Goal: Task Accomplishment & Management: Use online tool/utility

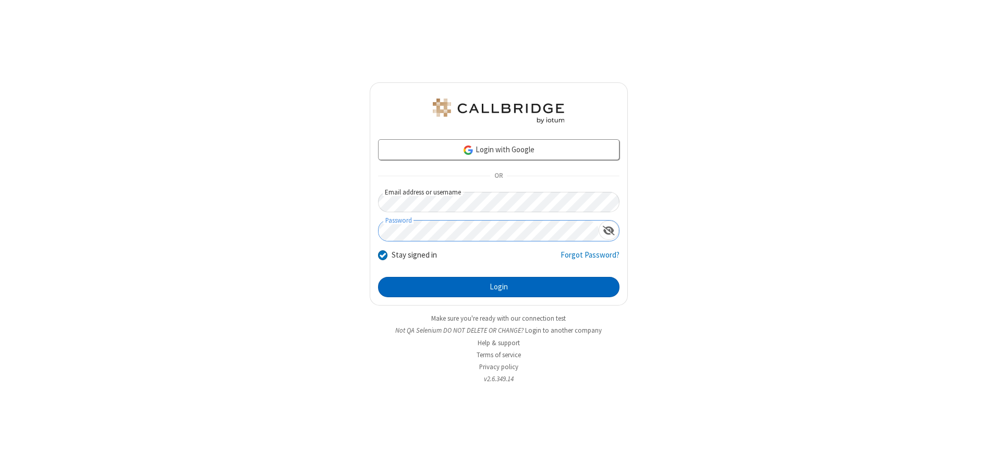
click at [498, 287] on button "Login" at bounding box center [498, 287] width 241 height 21
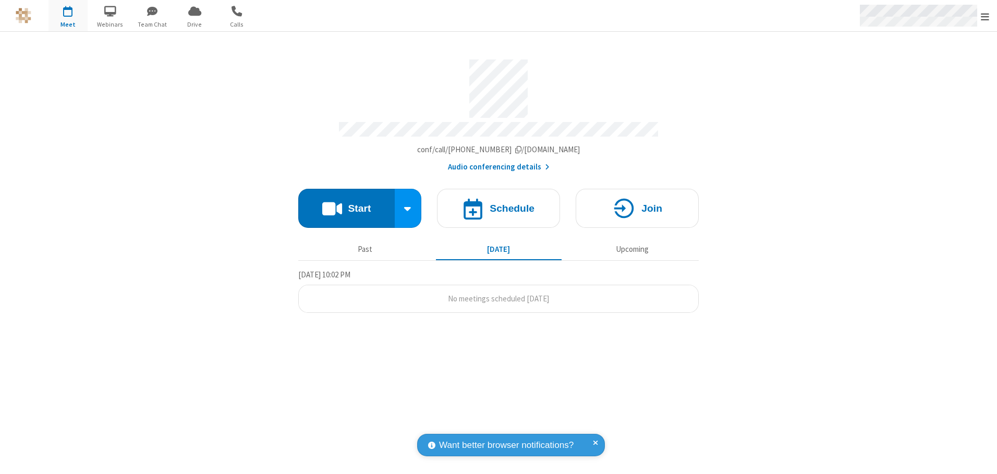
click at [985, 16] on span "Open menu" at bounding box center [984, 16] width 8 height 10
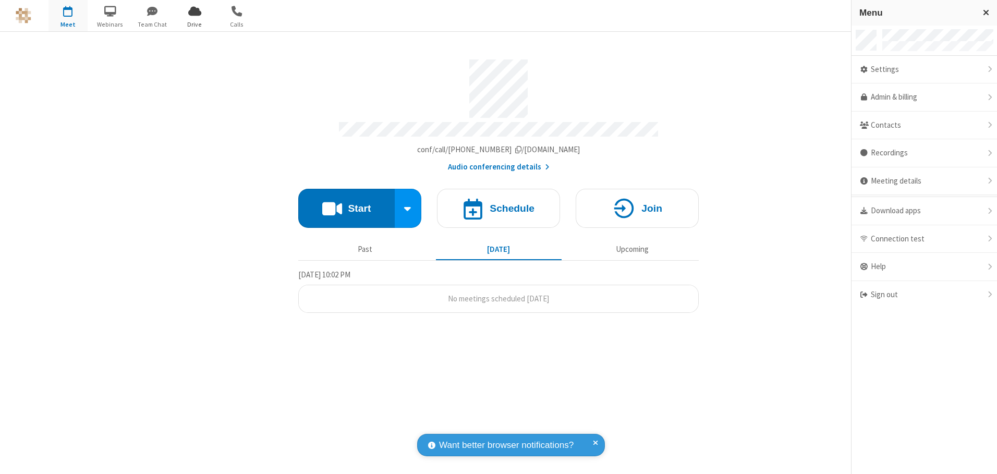
click at [194, 24] on span "Drive" at bounding box center [194, 24] width 39 height 9
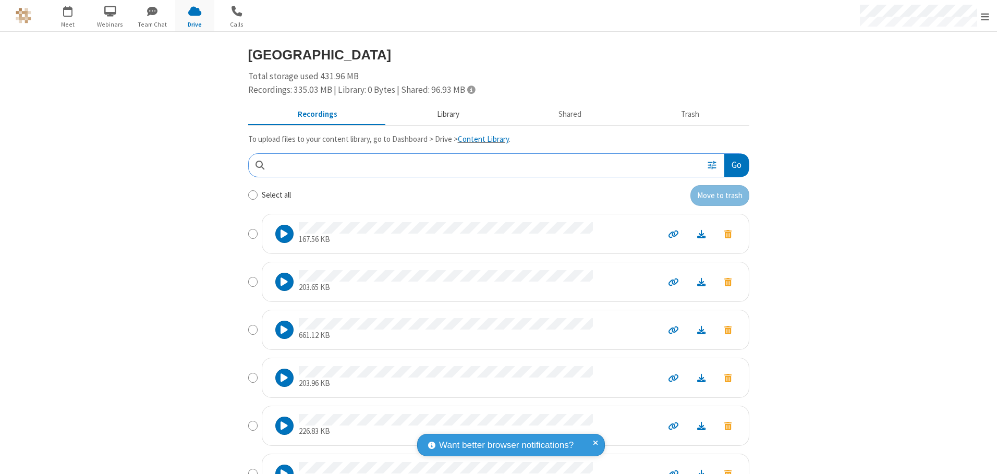
click at [443, 114] on button "Library" at bounding box center [448, 115] width 122 height 20
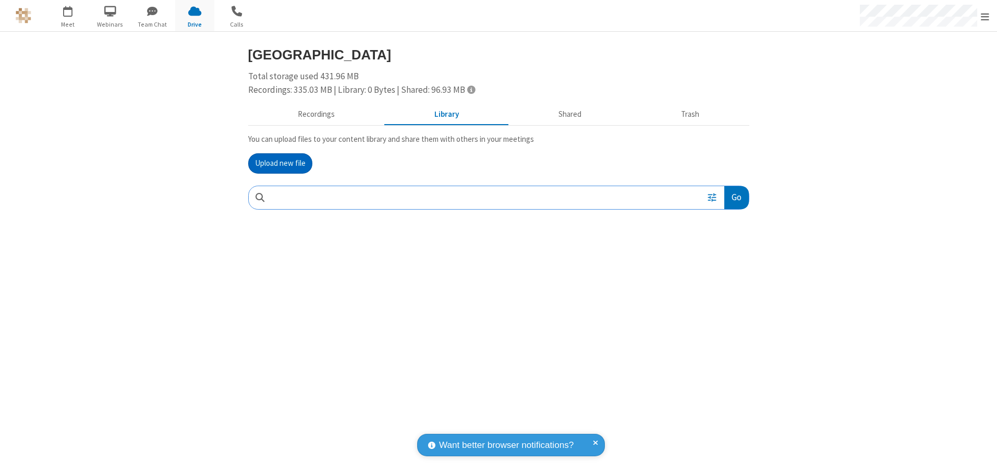
click at [280, 163] on button "Upload new file" at bounding box center [280, 163] width 64 height 21
